Goal: Find specific page/section: Find specific page/section

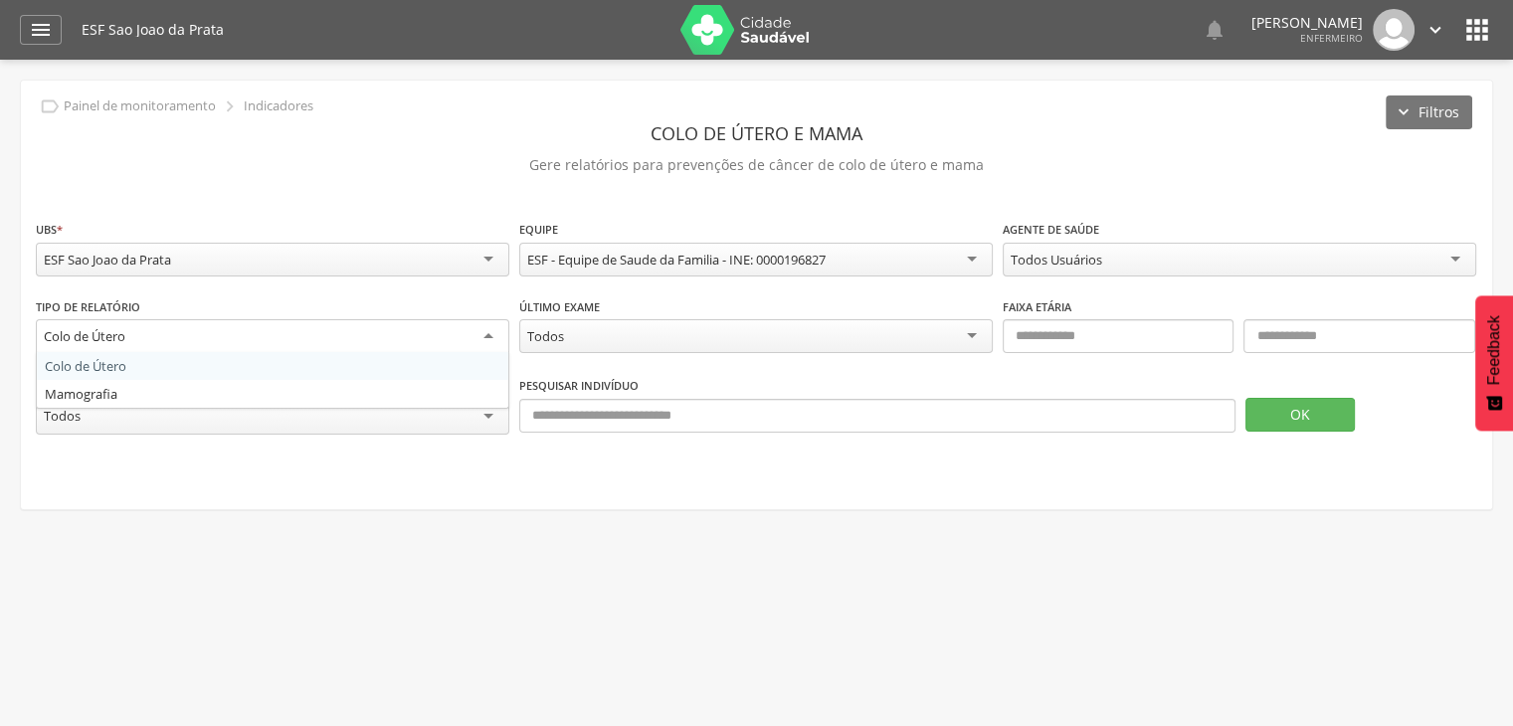
click at [213, 335] on div "Colo de Útero" at bounding box center [272, 337] width 473 height 36
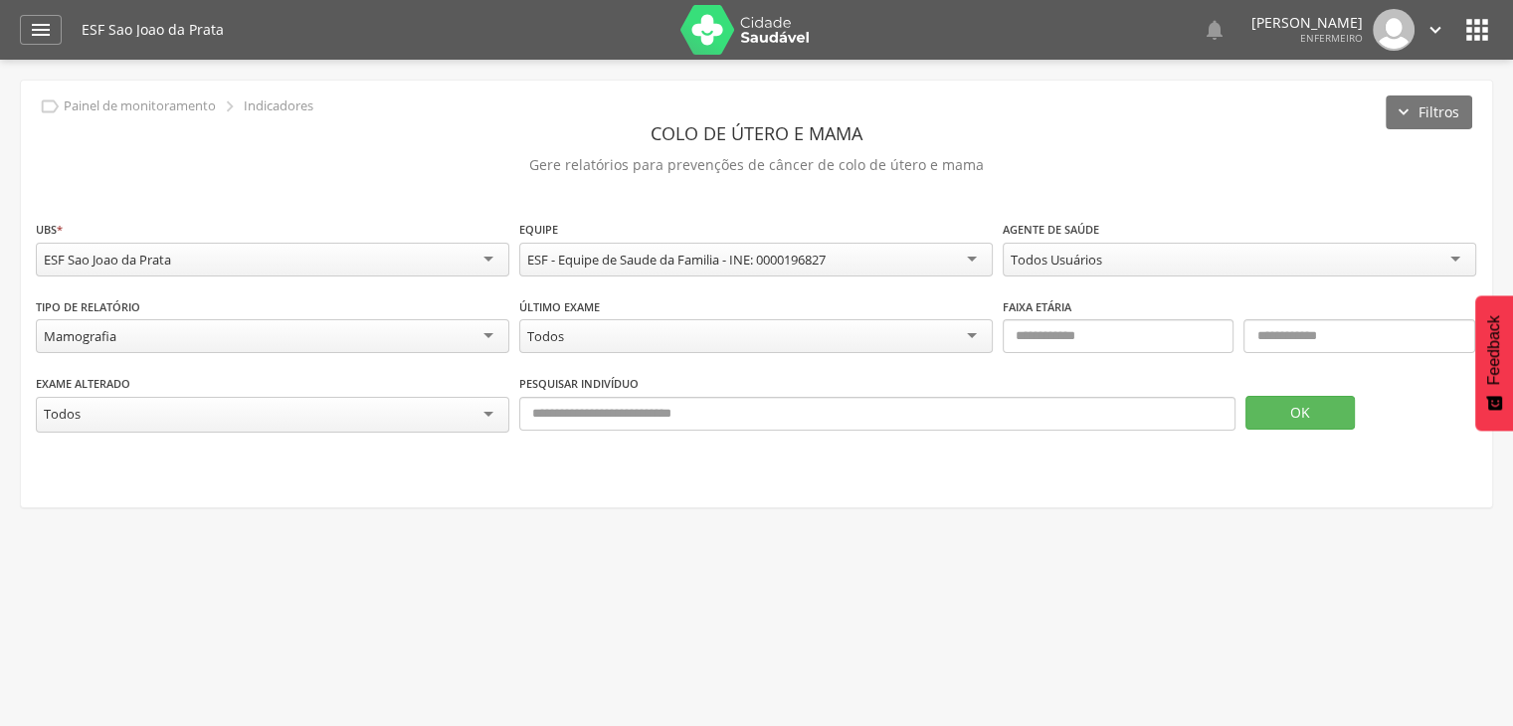
click at [840, 378] on div "Pesquisar indivíduo" at bounding box center [877, 405] width 716 height 65
click at [700, 448] on div "Exame alterado ***** Todos Pesquisar indivíduo OK" at bounding box center [756, 413] width 1441 height 80
click at [1046, 263] on div "Todos Usuários" at bounding box center [1057, 260] width 92 height 18
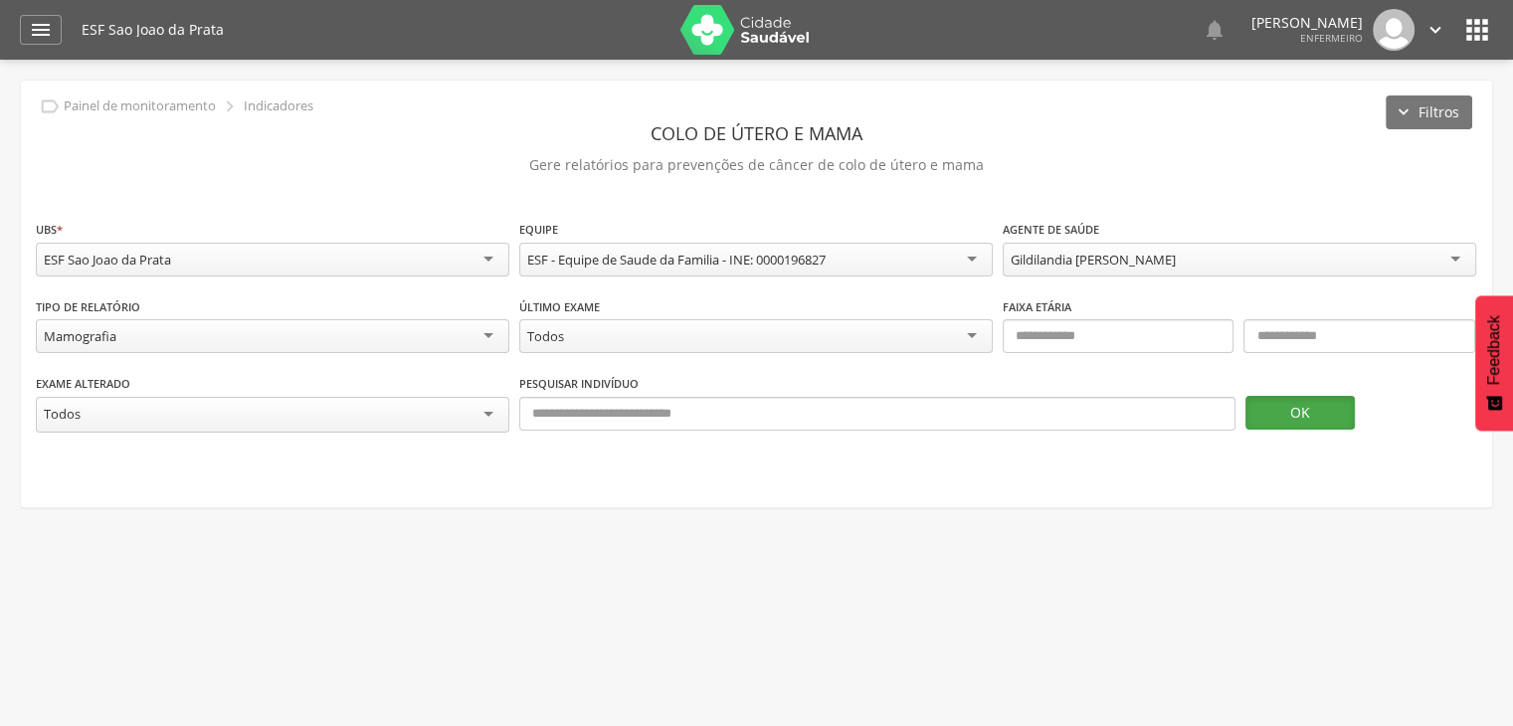
click at [1273, 420] on button "OK" at bounding box center [1299, 413] width 109 height 34
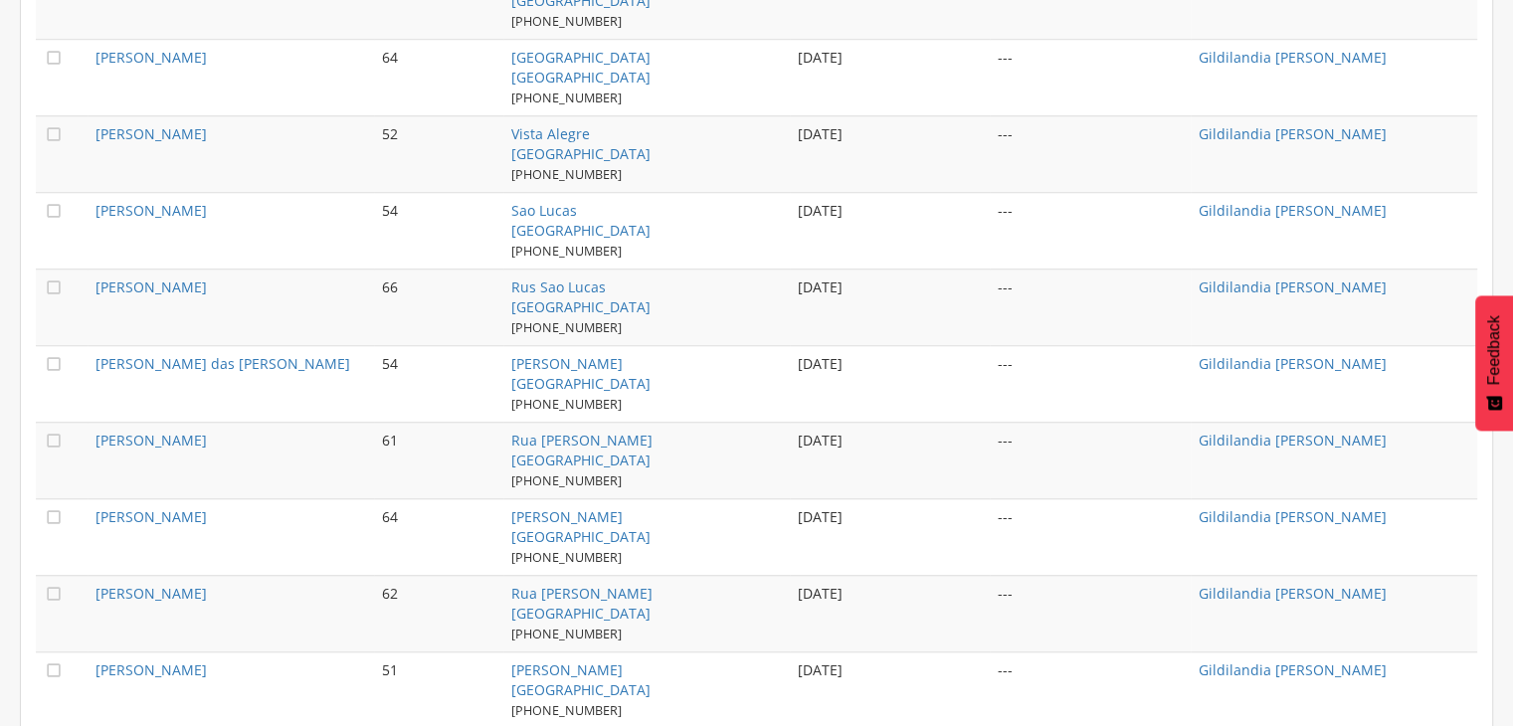
scroll to position [1764, 0]
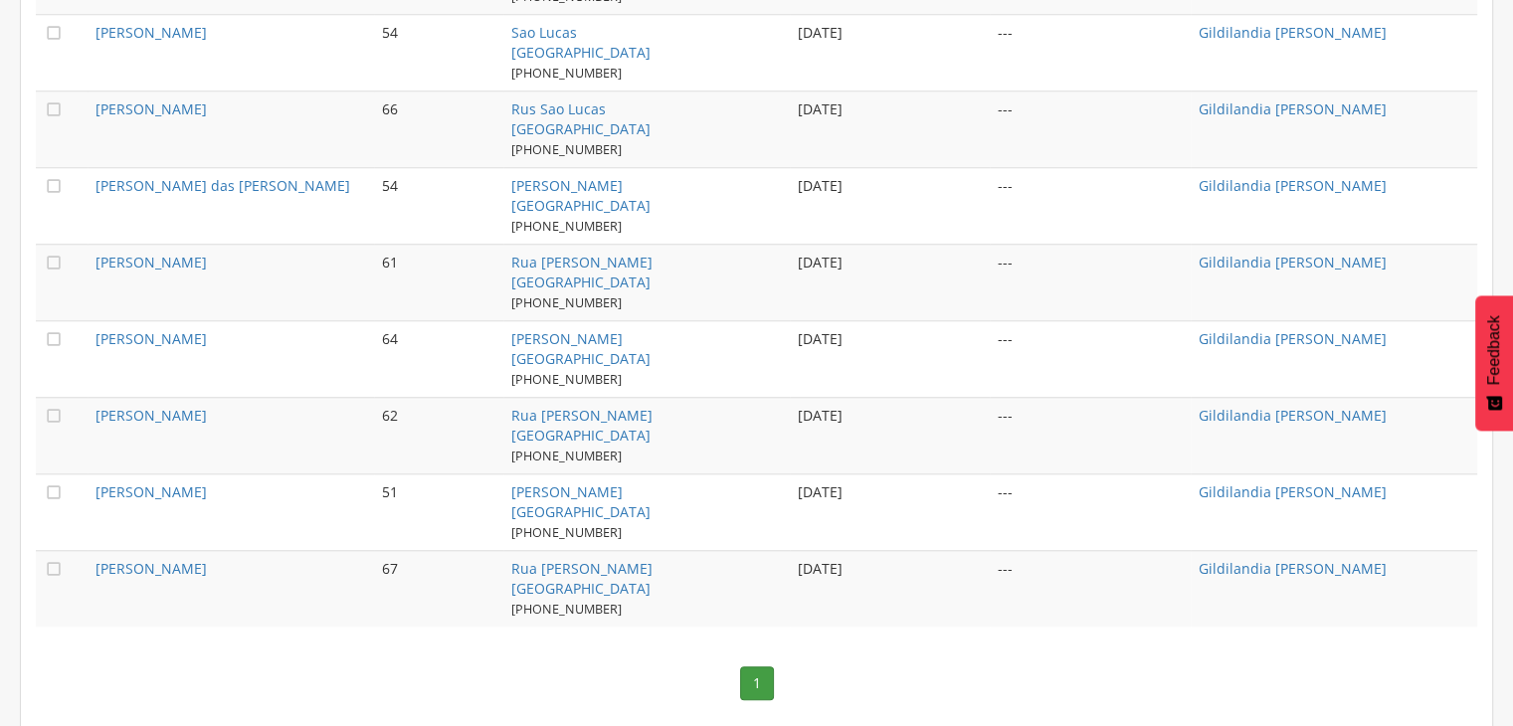
click at [814, 667] on nav "1" at bounding box center [756, 684] width 1441 height 74
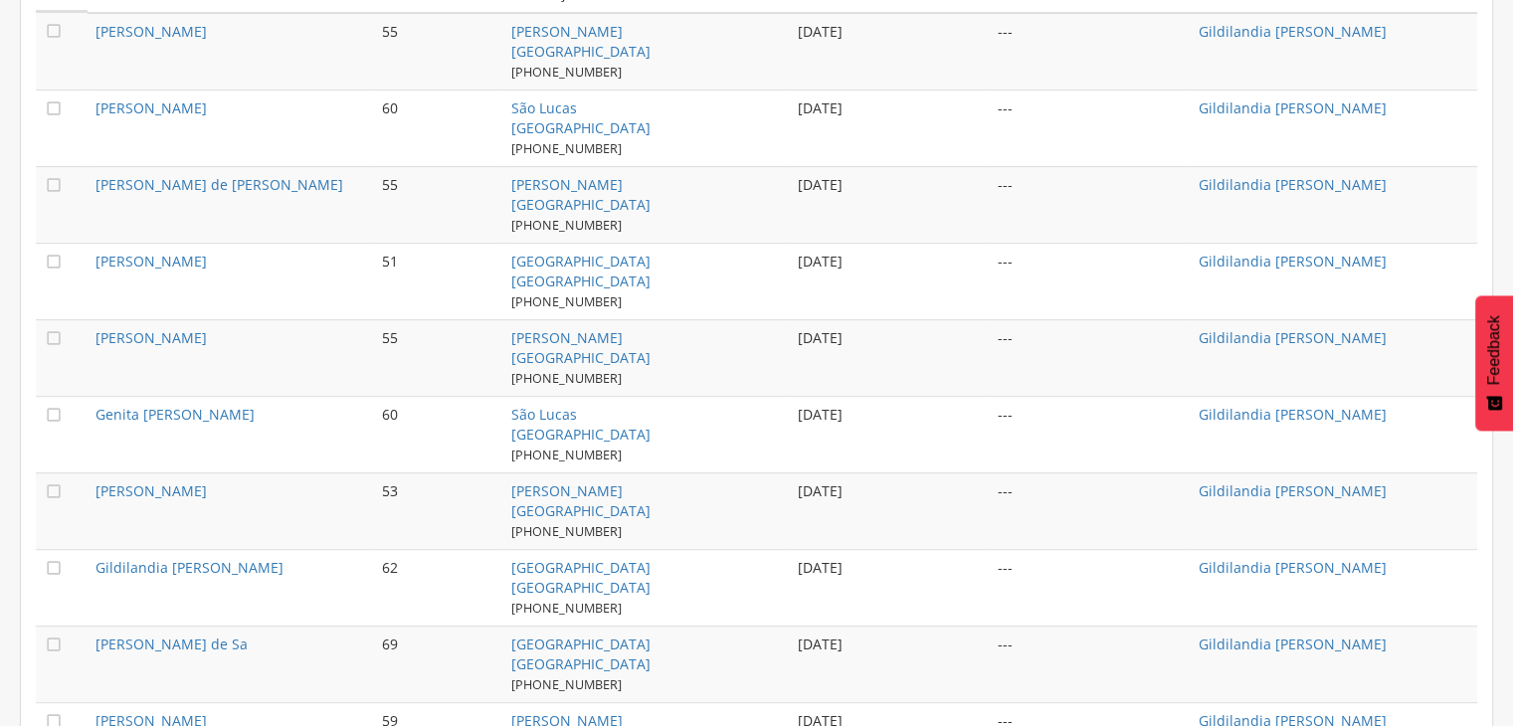
scroll to position [669, 0]
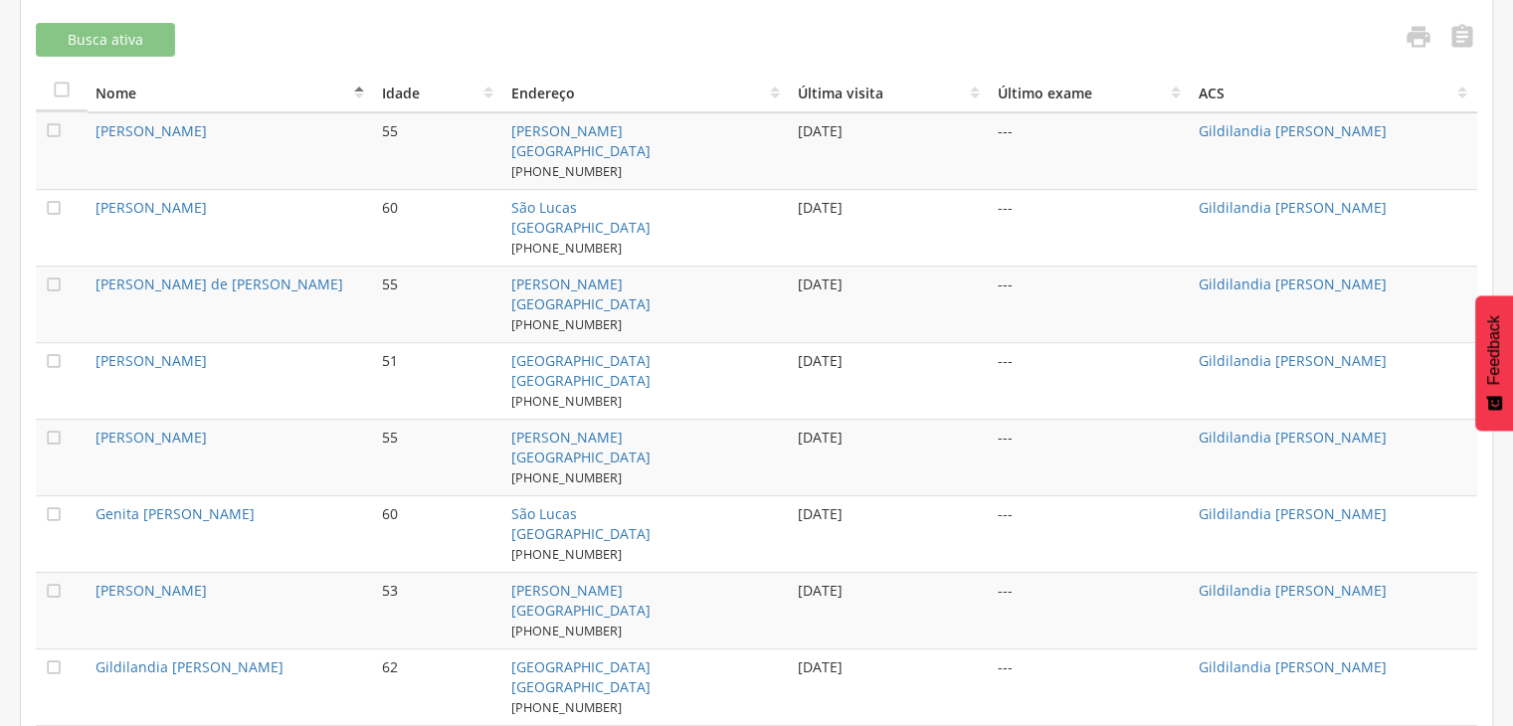
drag, startPoint x: 88, startPoint y: 121, endPoint x: 203, endPoint y: 140, distance: 116.9
click at [129, 124] on td "[PERSON_NAME]" at bounding box center [231, 151] width 286 height 78
click at [347, 164] on td "[PERSON_NAME]" at bounding box center [231, 151] width 286 height 78
click at [366, 166] on td "[PERSON_NAME]" at bounding box center [231, 151] width 286 height 78
click at [380, 166] on td "55" at bounding box center [438, 151] width 129 height 78
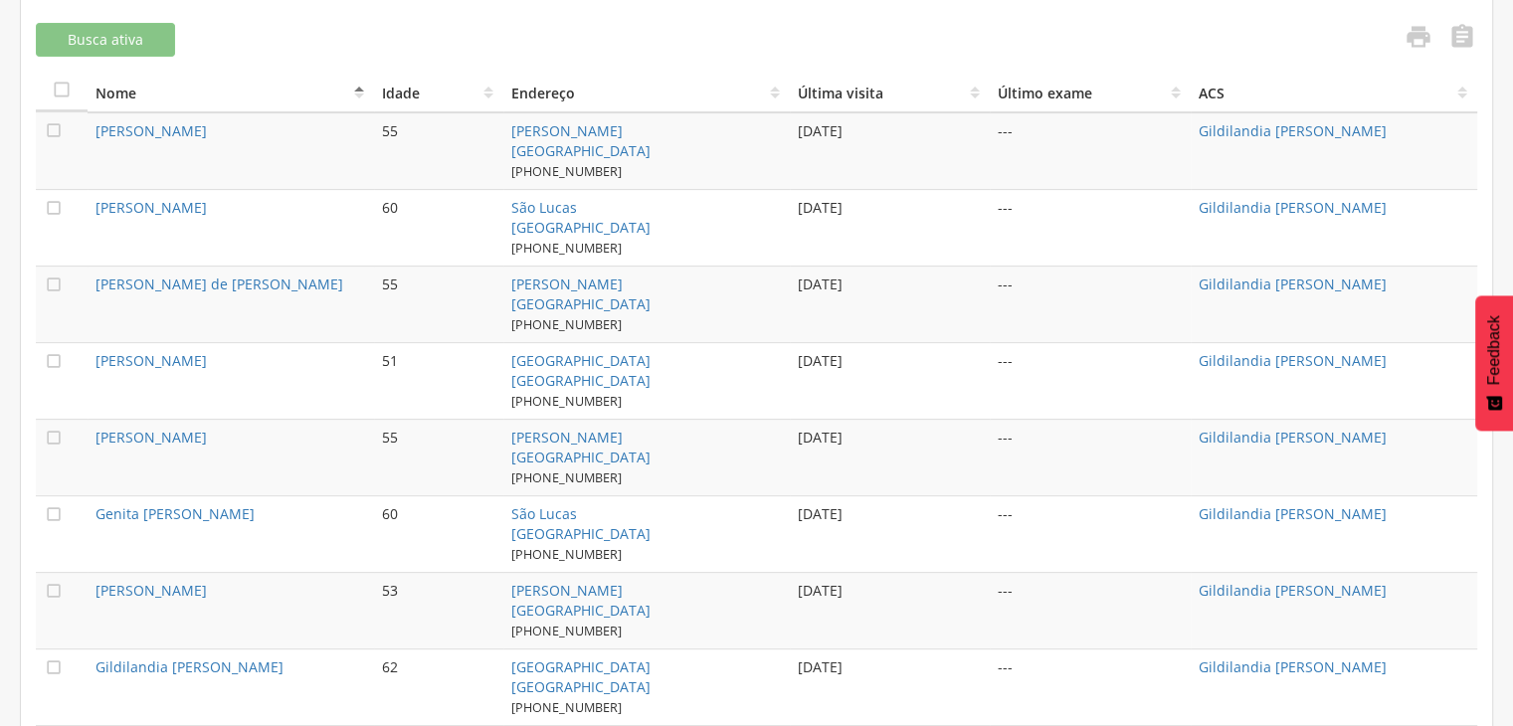
click at [394, 168] on td "55" at bounding box center [438, 151] width 129 height 78
click at [482, 189] on td "60" at bounding box center [438, 227] width 129 height 77
drag, startPoint x: 524, startPoint y: 183, endPoint x: 571, endPoint y: 188, distance: 47.0
click at [571, 189] on td "São Lucas [GEOGRAPHIC_DATA] [PHONE_NUMBER]" at bounding box center [646, 227] width 286 height 77
click at [84, 127] on td "" at bounding box center [62, 151] width 52 height 78
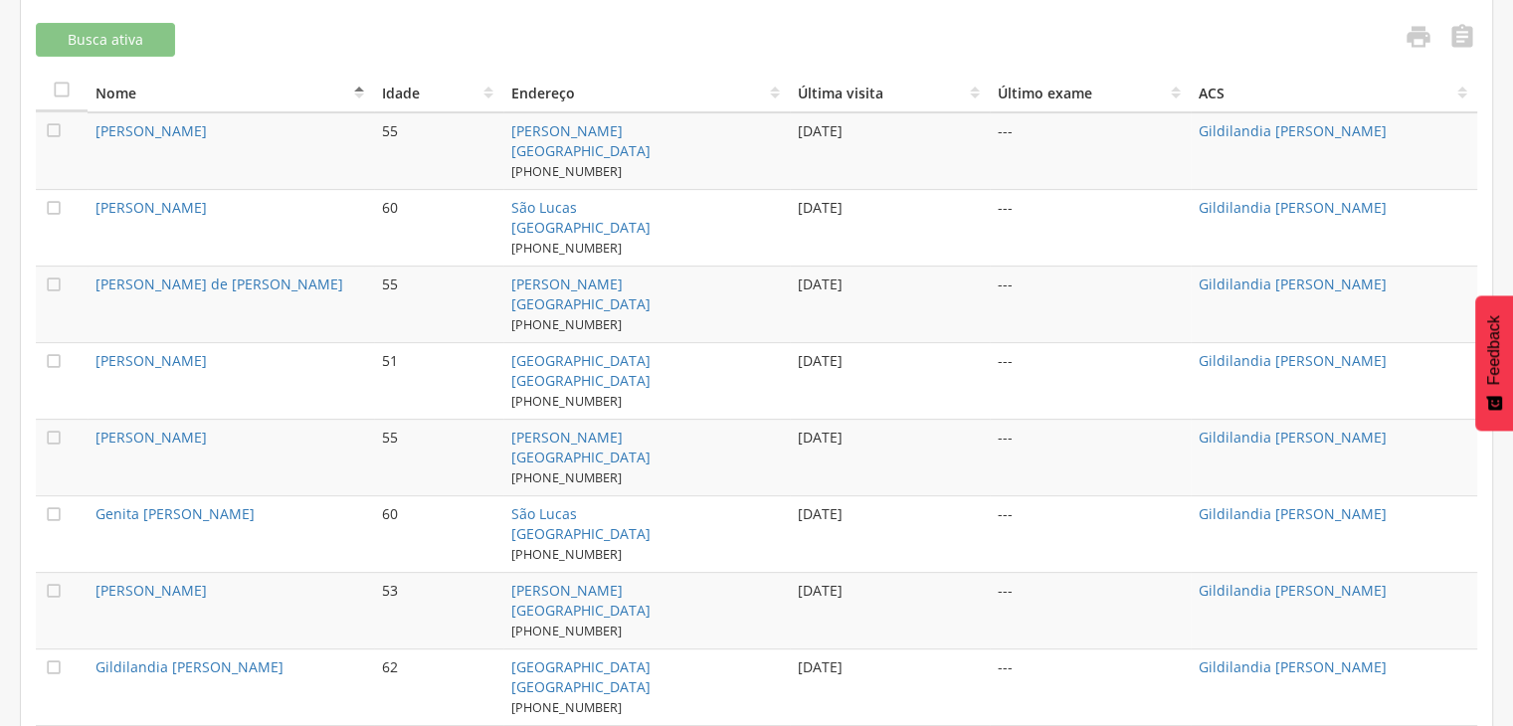
click at [84, 127] on td "" at bounding box center [62, 151] width 52 height 78
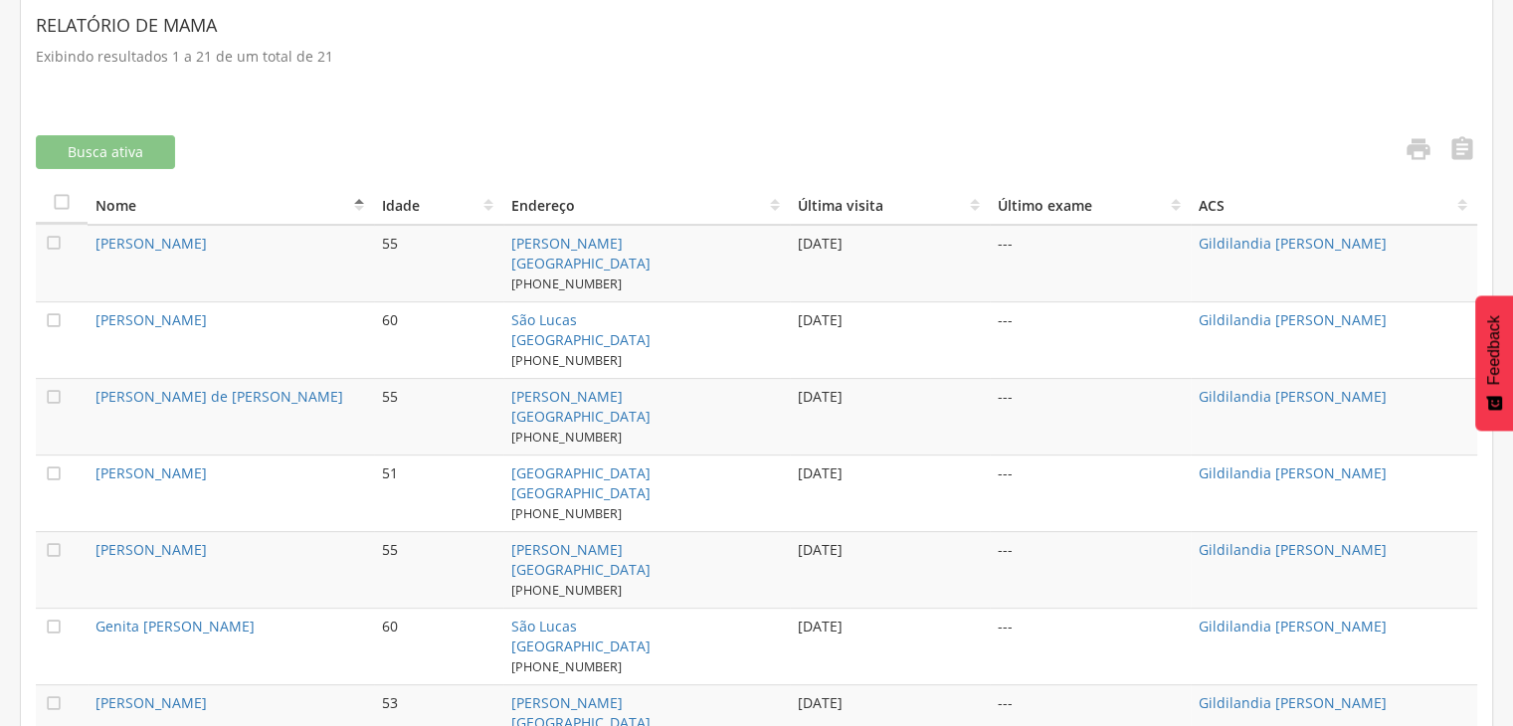
scroll to position [570, 0]
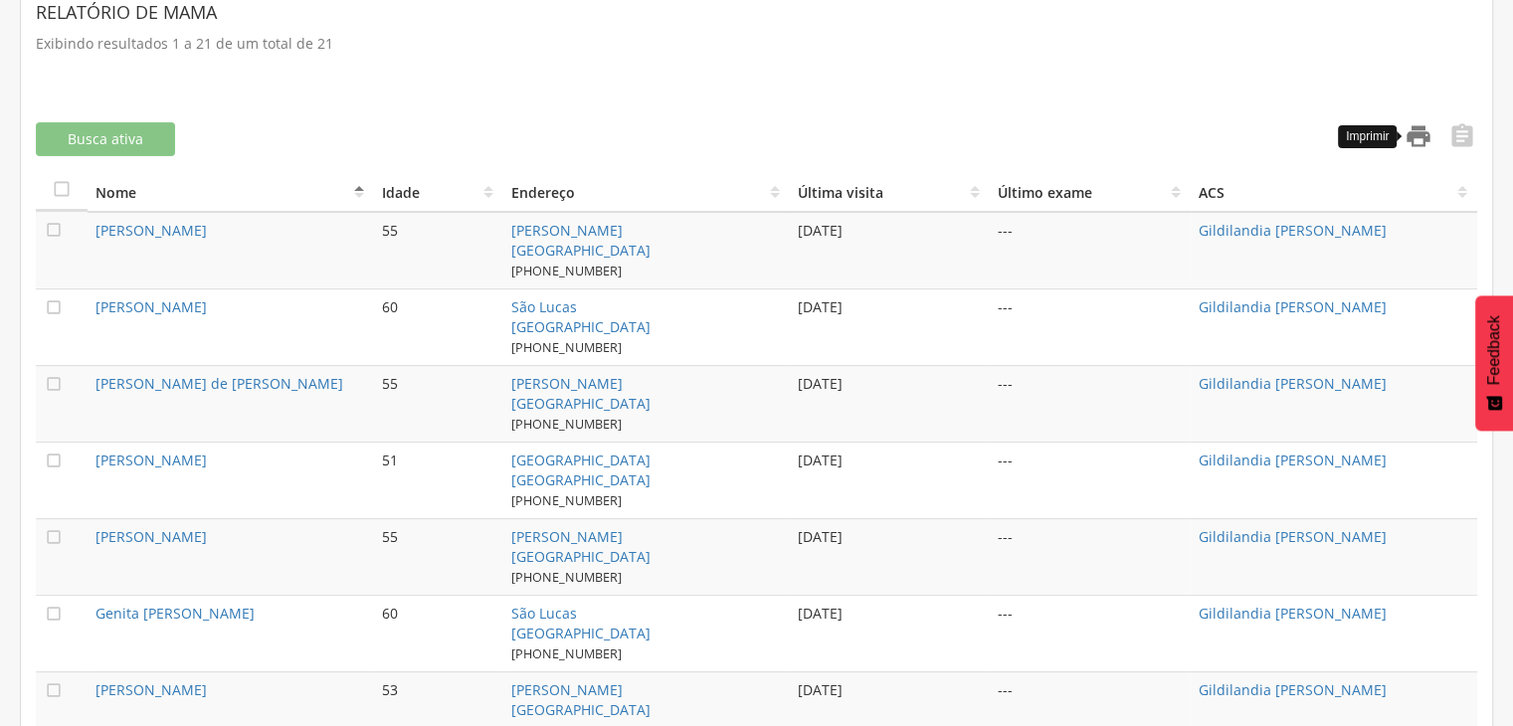
click at [1414, 136] on icon "" at bounding box center [1419, 136] width 28 height 28
